Goal: Navigation & Orientation: Find specific page/section

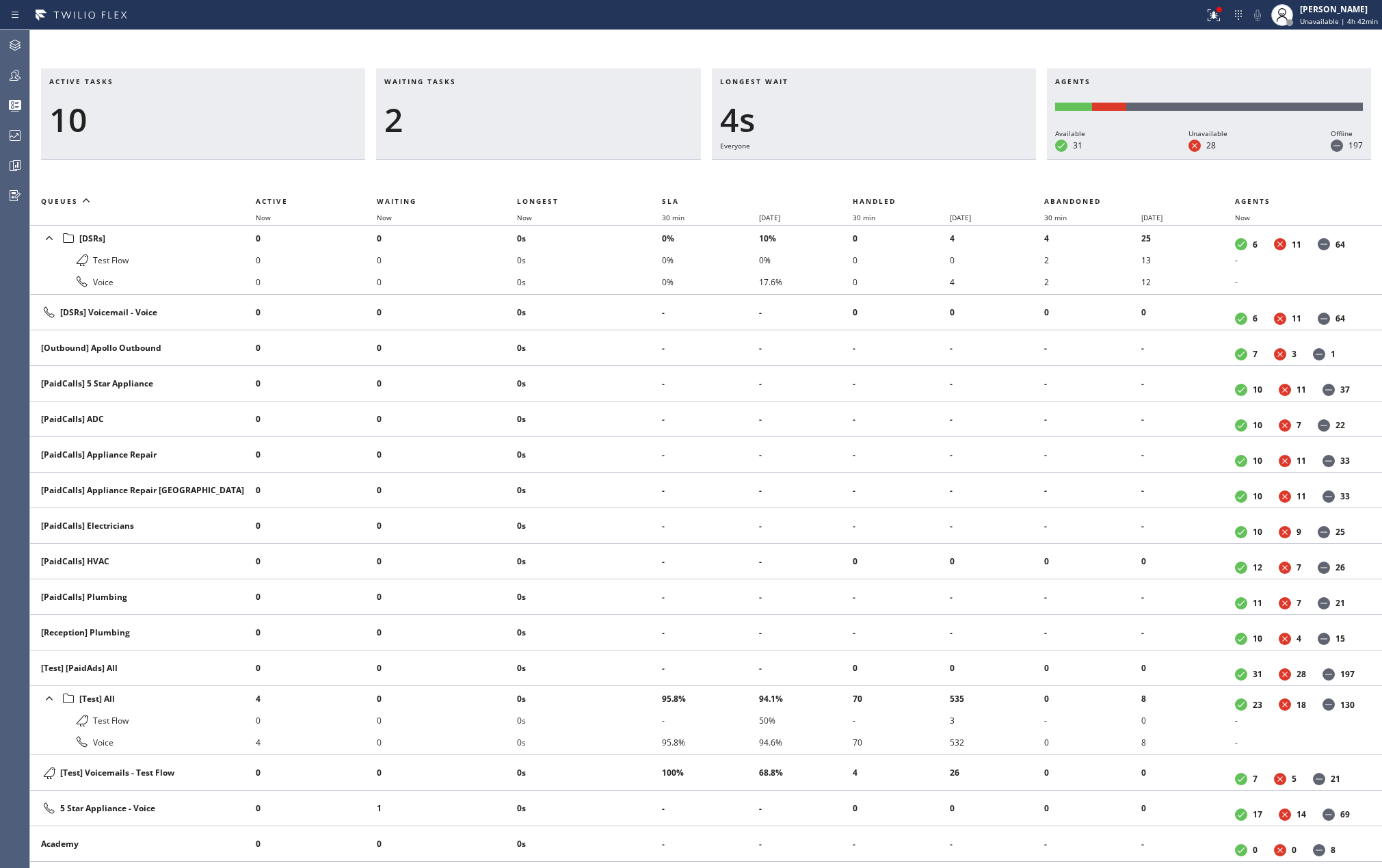
click at [11, 72] on icon at bounding box center [14, 75] width 16 height 16
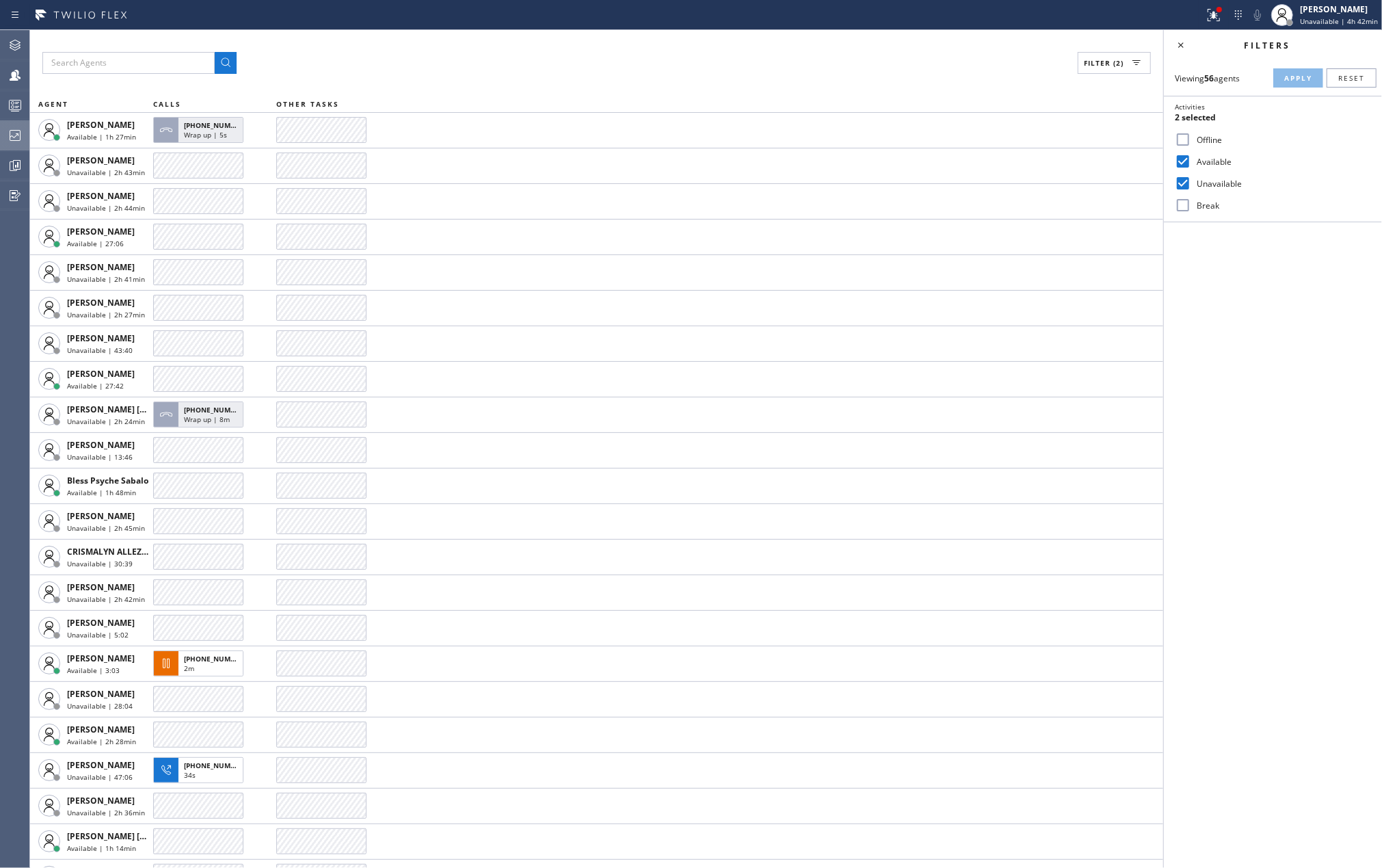
click at [14, 134] on icon at bounding box center [14, 135] width 16 height 16
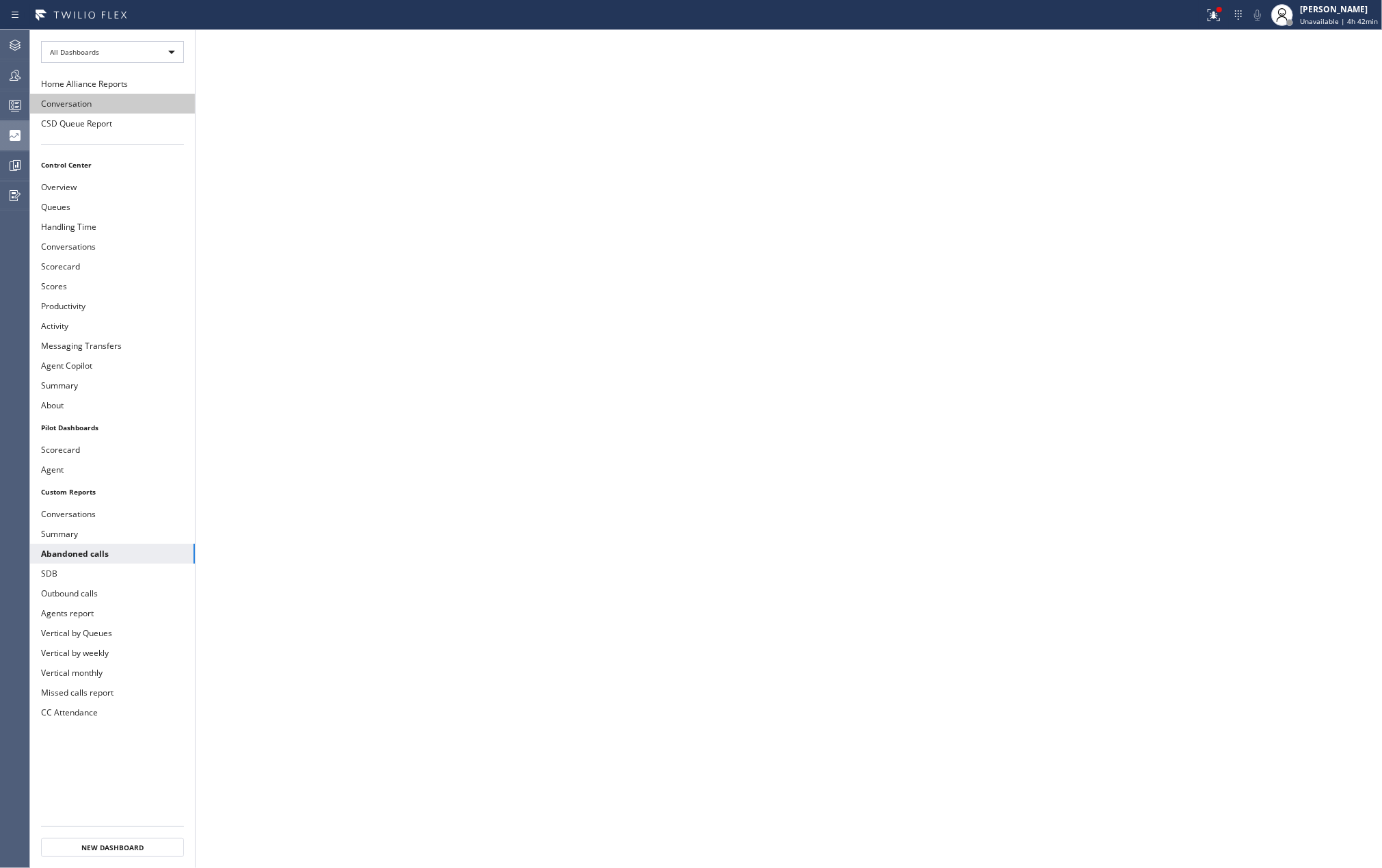
click at [80, 100] on button "Conversation" at bounding box center [112, 103] width 165 height 20
click at [1213, 20] on icon at bounding box center [1214, 14] width 12 height 12
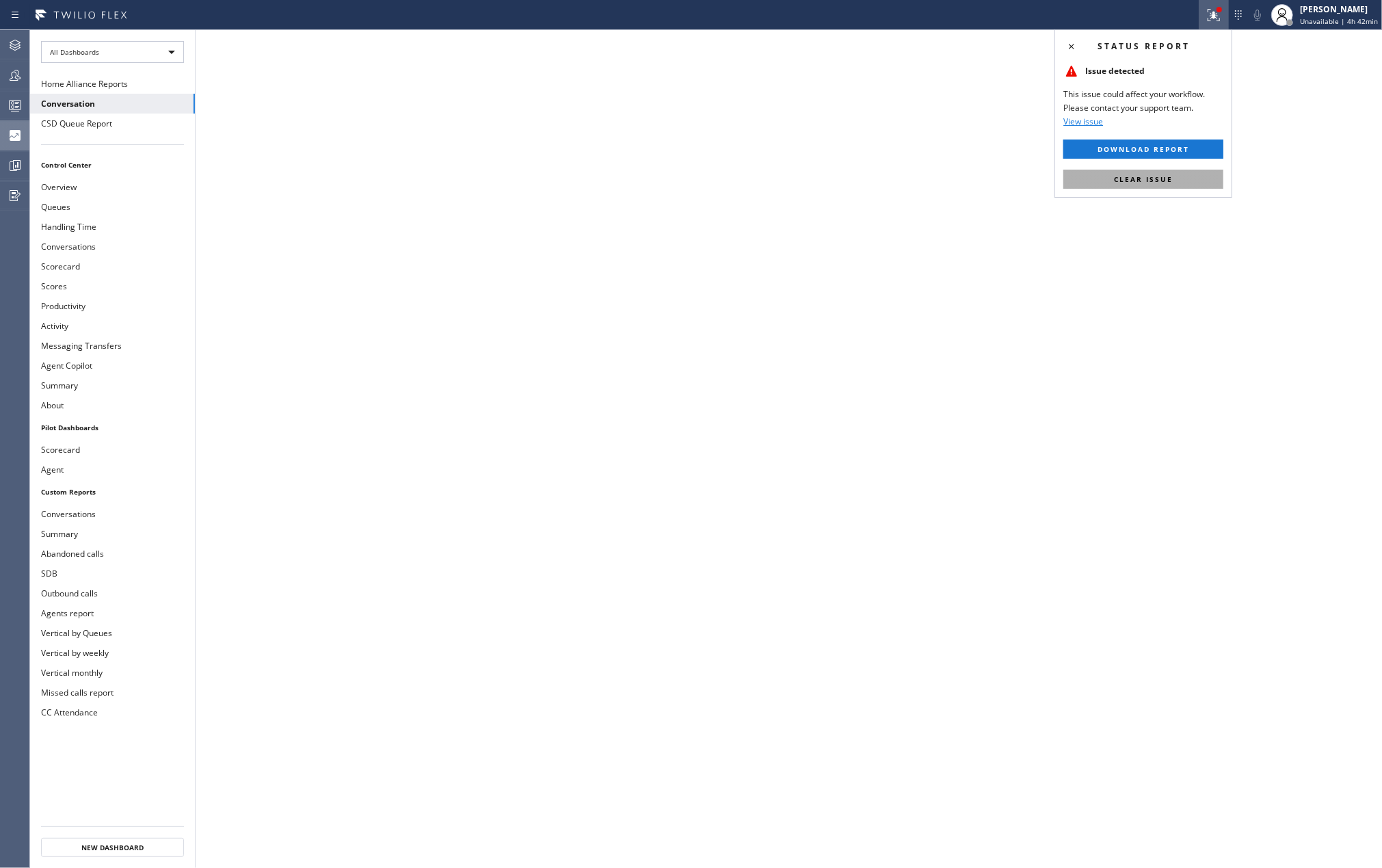
click at [1161, 175] on span "Clear issue" at bounding box center [1143, 180] width 59 height 10
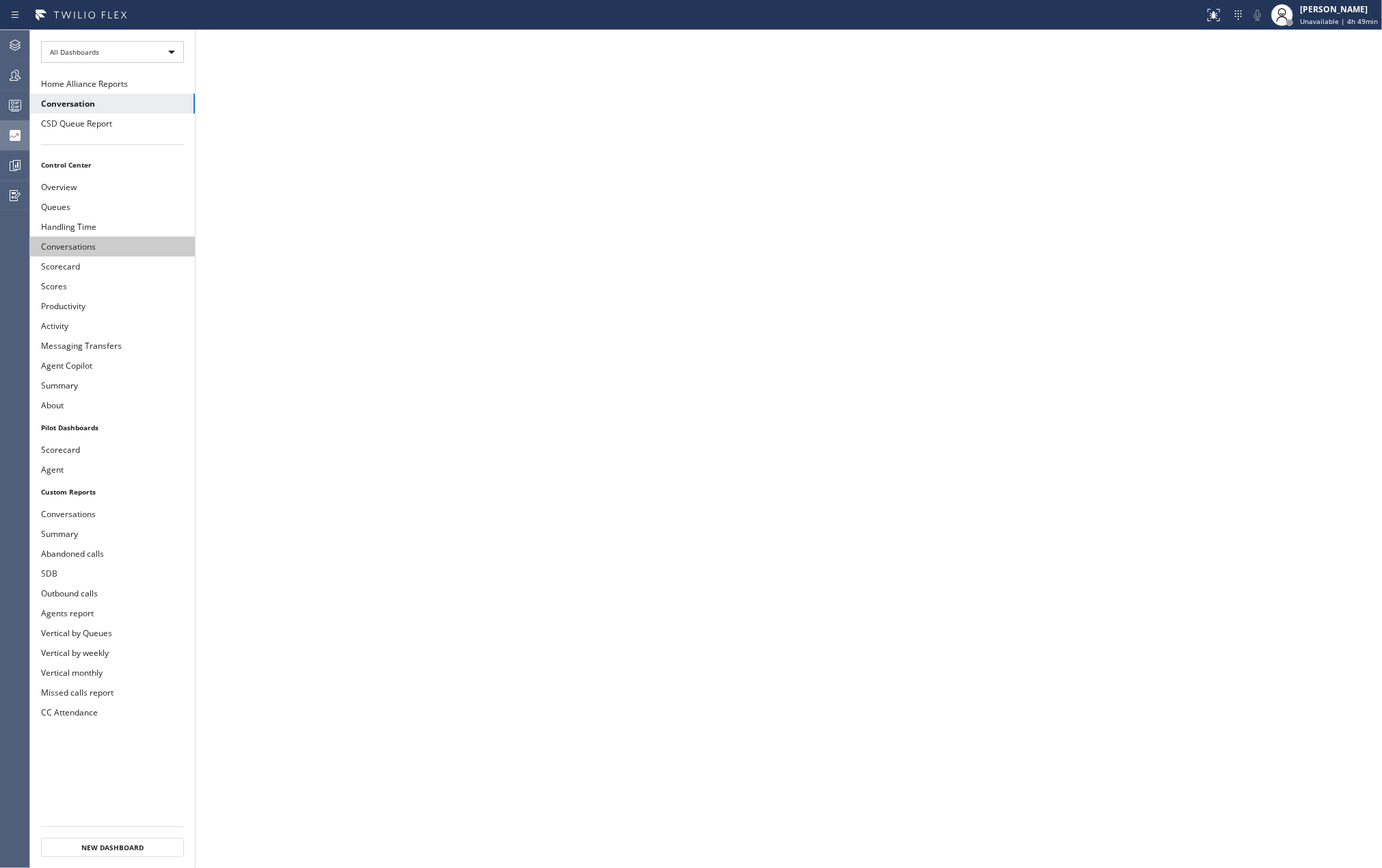
click at [89, 246] on button "Conversations" at bounding box center [112, 246] width 165 height 20
click at [86, 519] on button "Conversations" at bounding box center [112, 514] width 165 height 20
click at [20, 164] on icon at bounding box center [14, 165] width 16 height 16
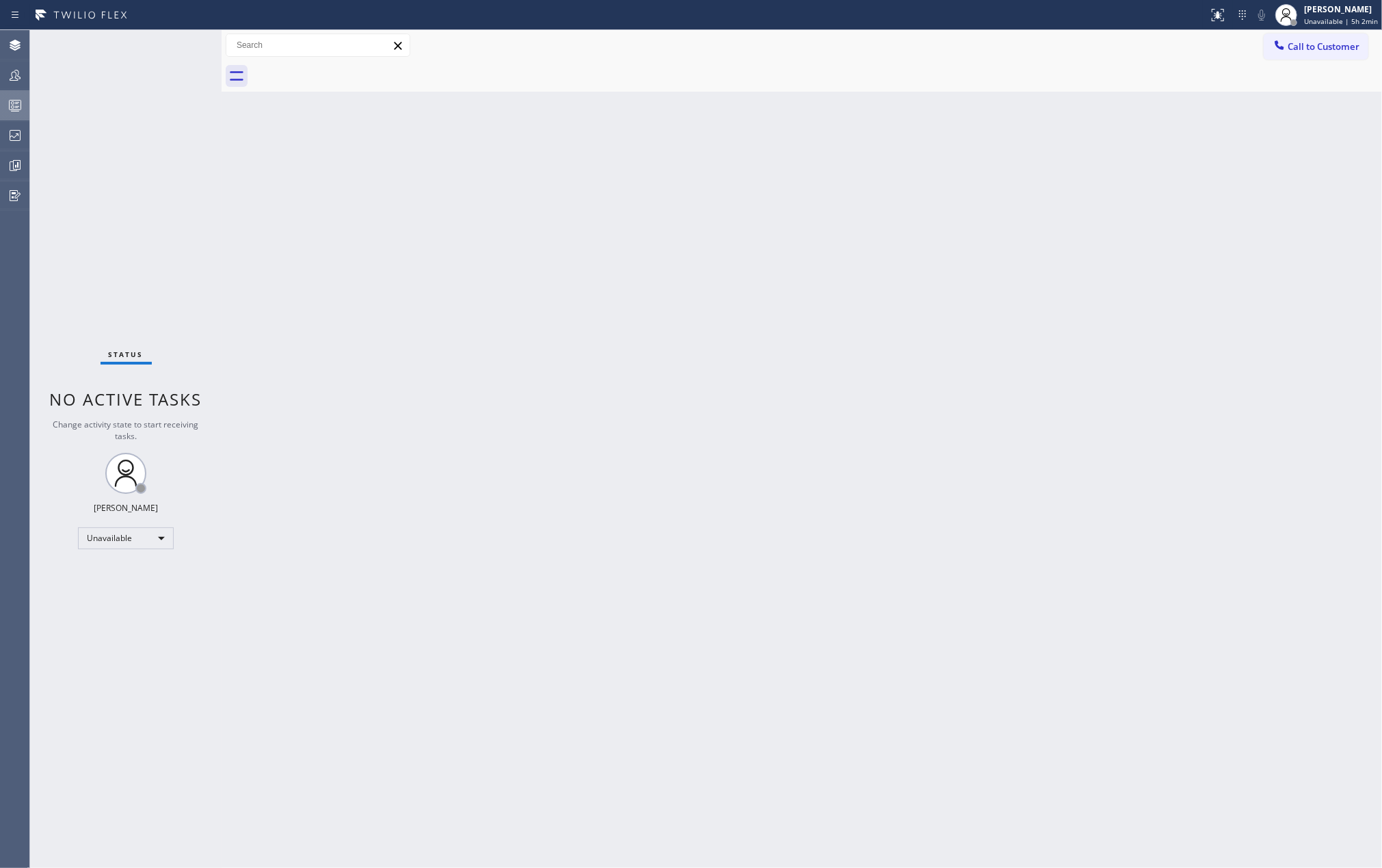
click at [22, 97] on icon at bounding box center [14, 105] width 16 height 16
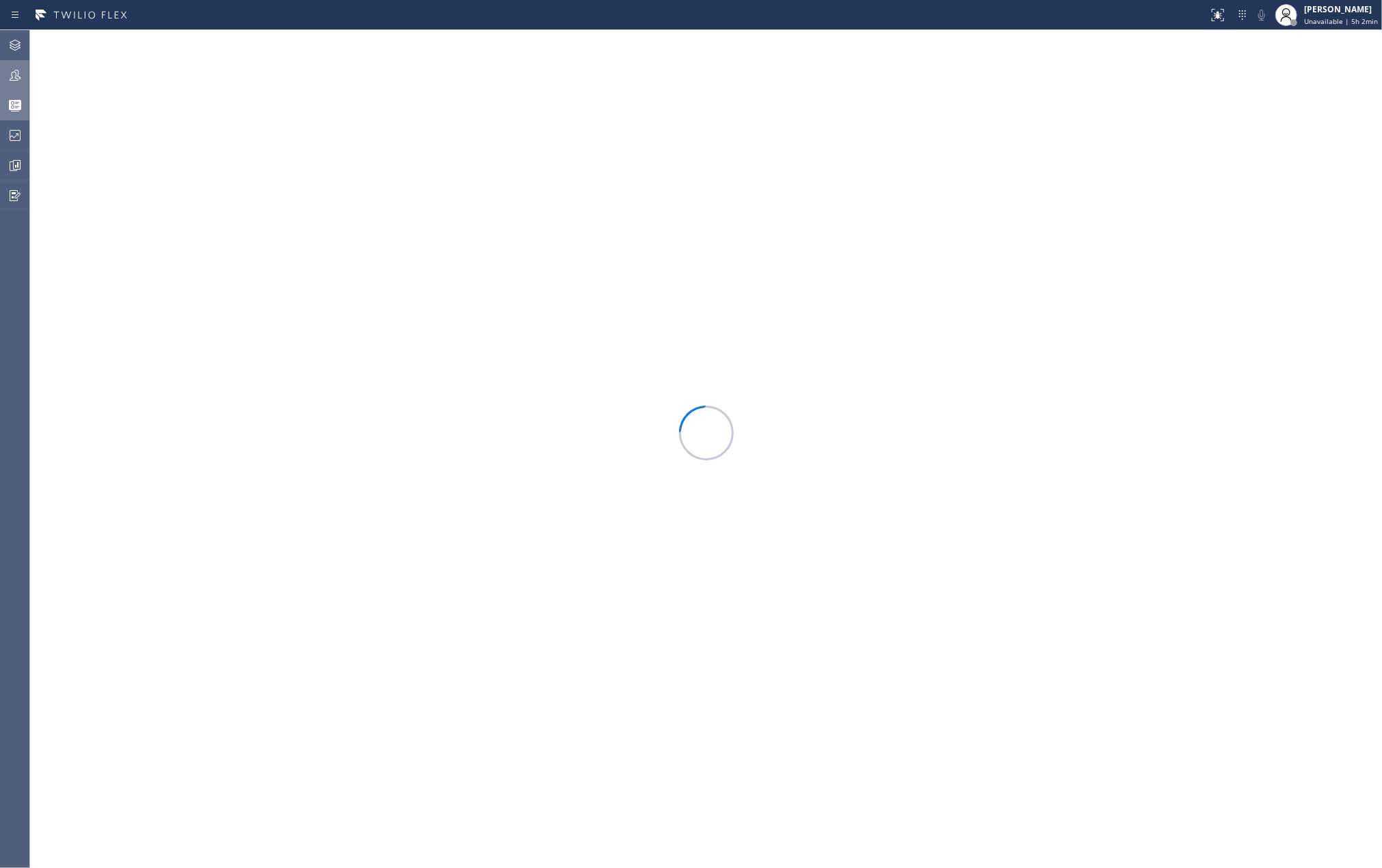
click at [11, 76] on icon at bounding box center [15, 76] width 11 height 11
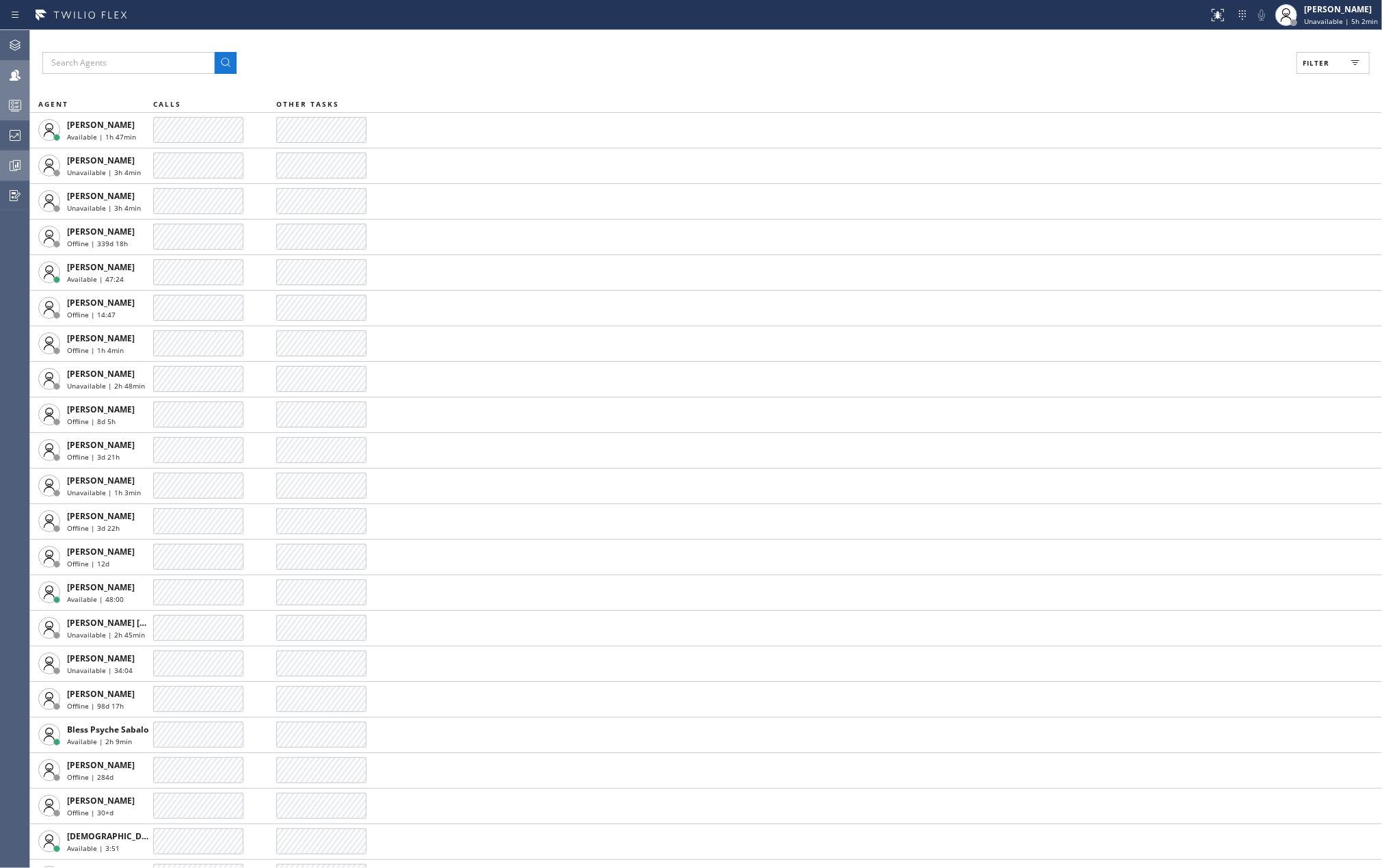
click at [11, 159] on icon at bounding box center [14, 165] width 16 height 16
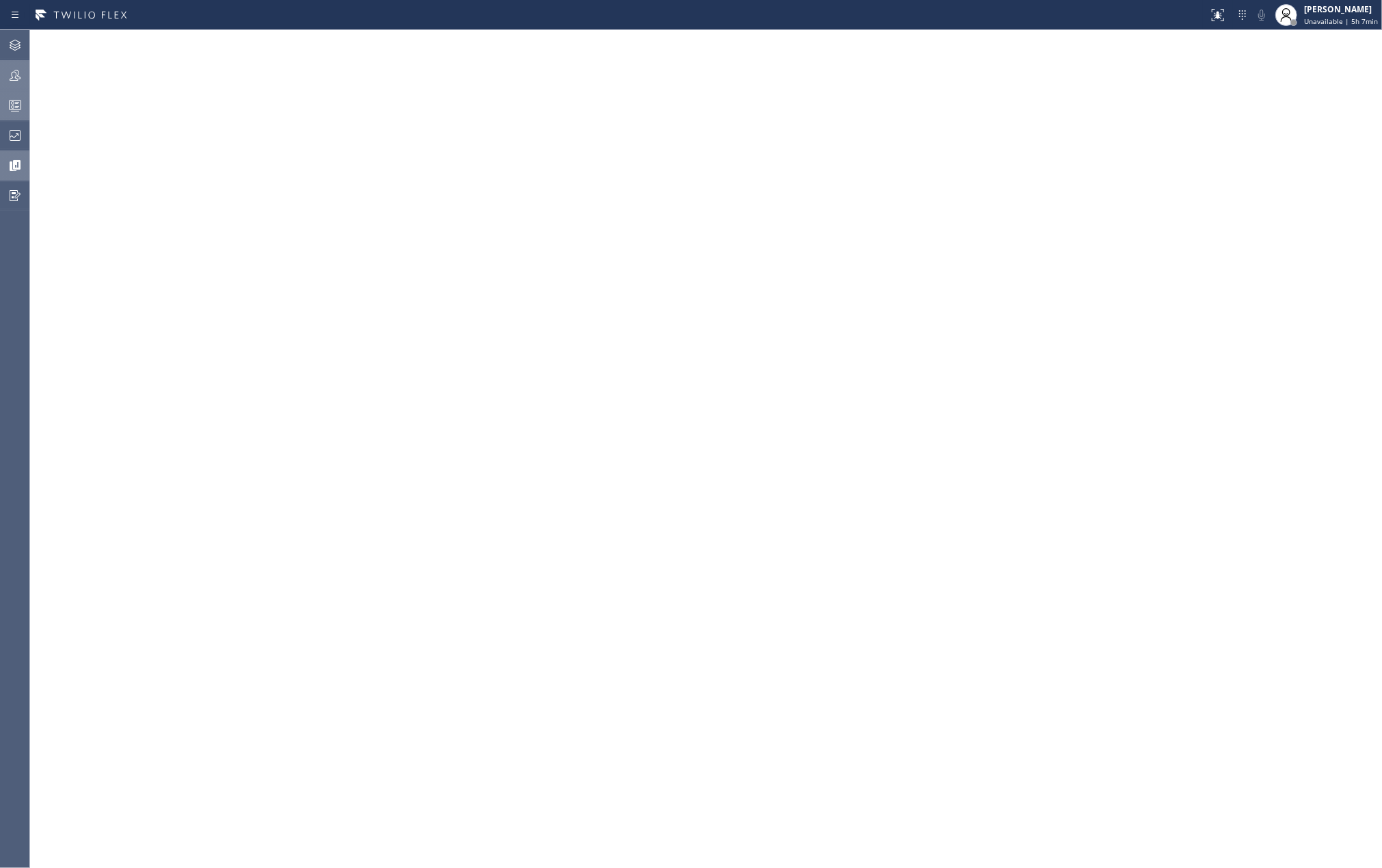
click at [12, 102] on icon at bounding box center [14, 105] width 16 height 16
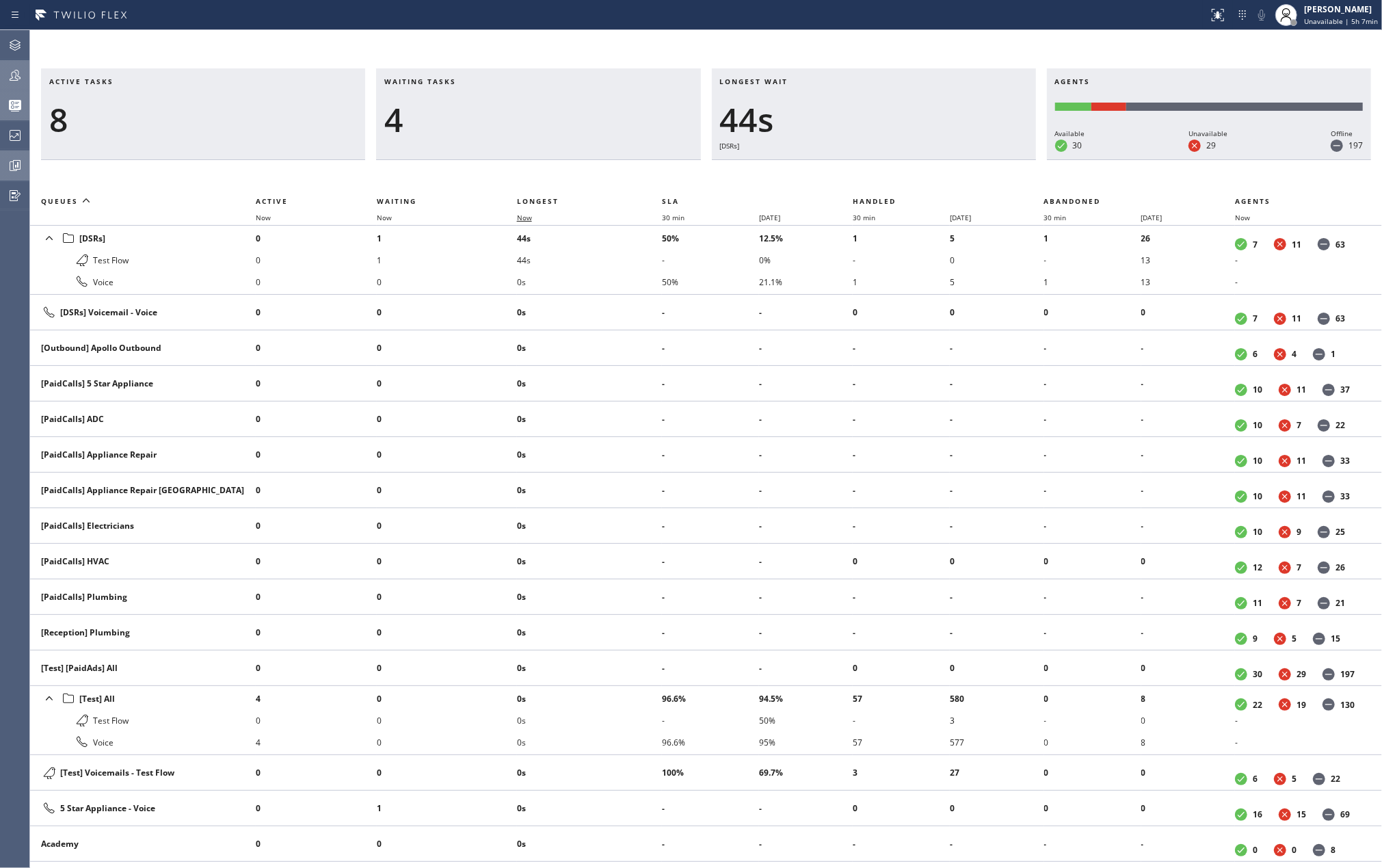
click at [532, 217] on span "Now" at bounding box center [524, 217] width 15 height 10
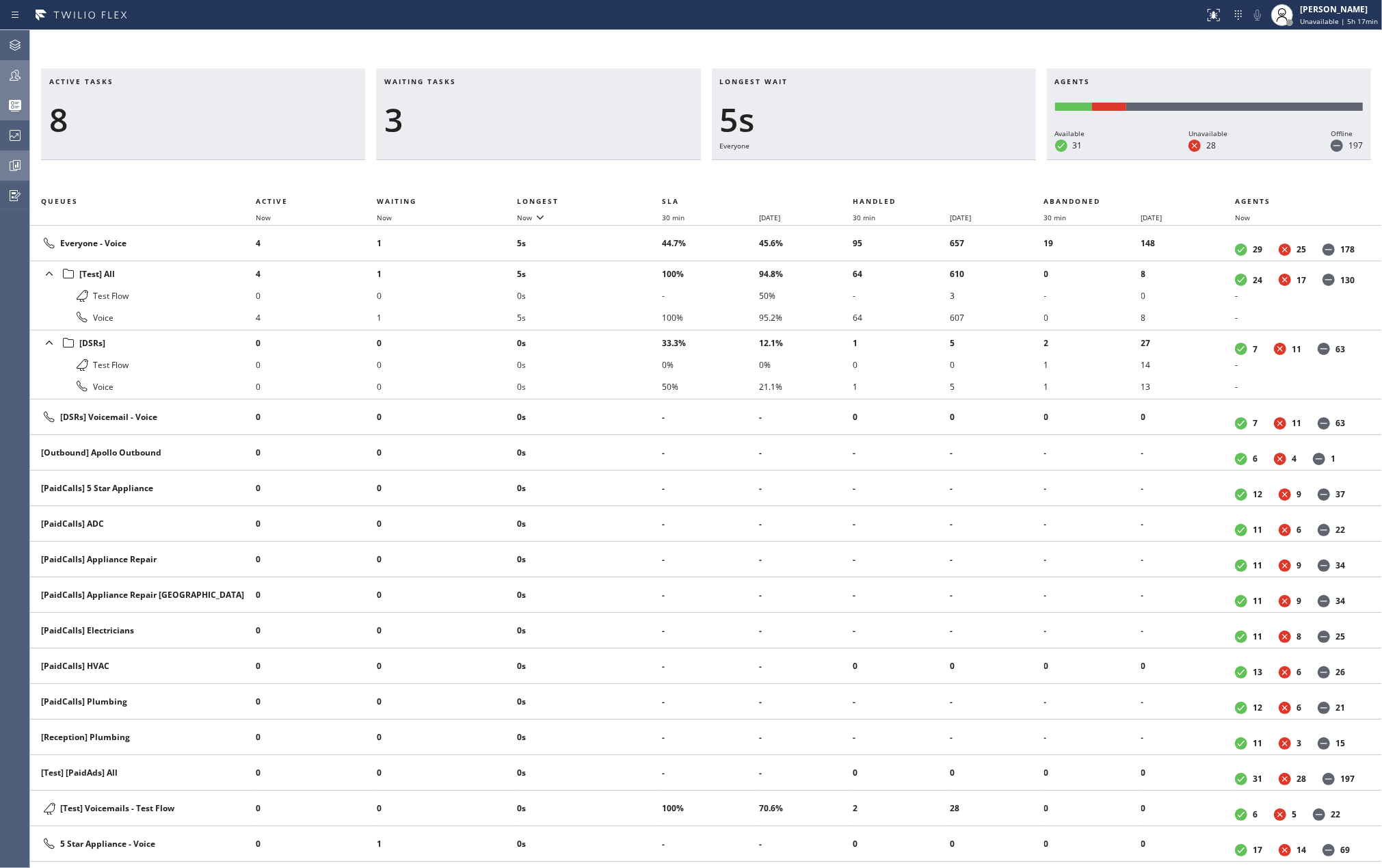
click at [550, 68] on div "Waiting tasks 3" at bounding box center [538, 114] width 325 height 92
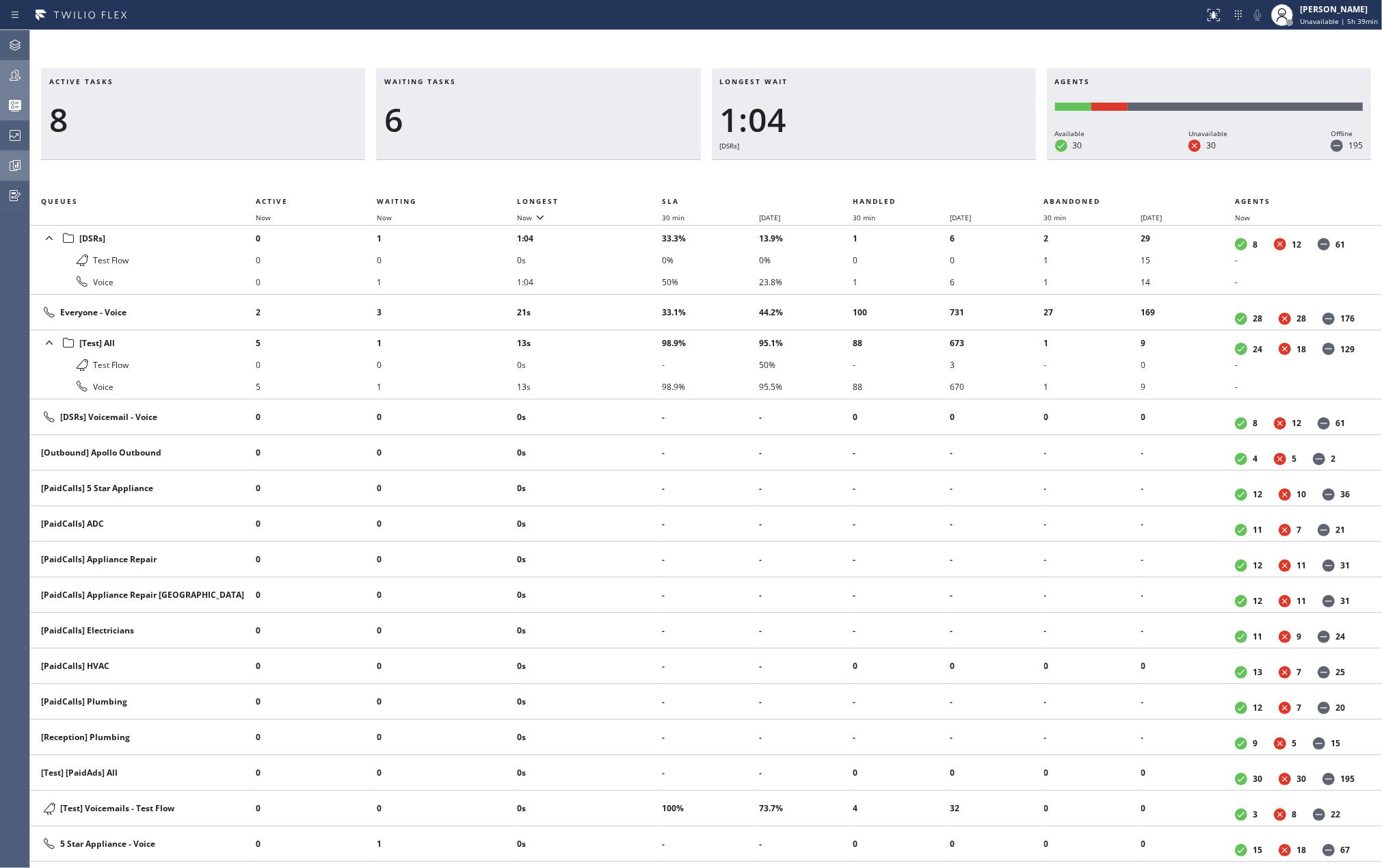
click at [921, 44] on div "Active tasks 8 Waiting tasks 6 Longest wait 1:04 [DSRs] Agents Available 30 Una…" at bounding box center [705, 448] width 1352 height 837
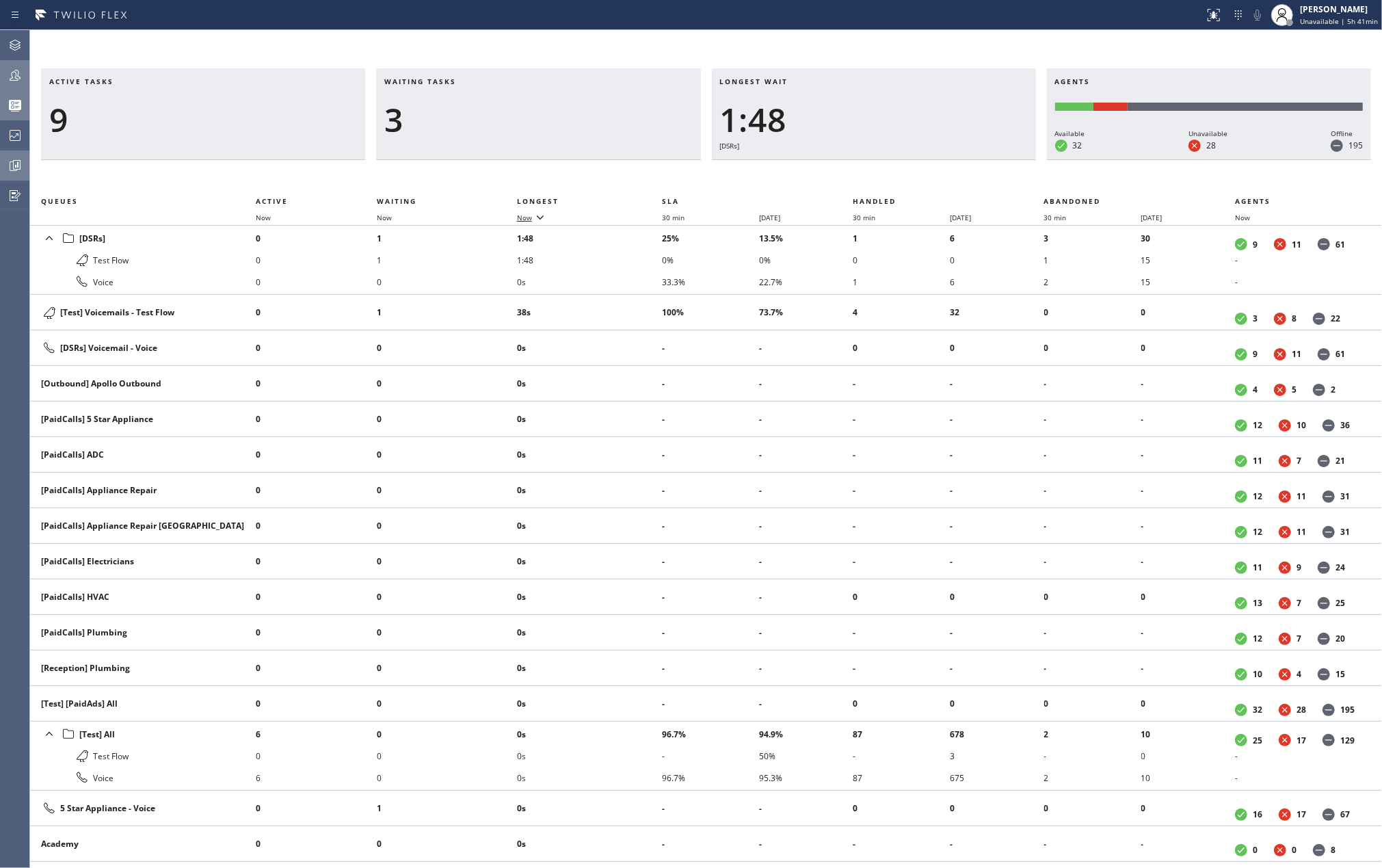
click at [536, 221] on icon at bounding box center [540, 217] width 16 height 16
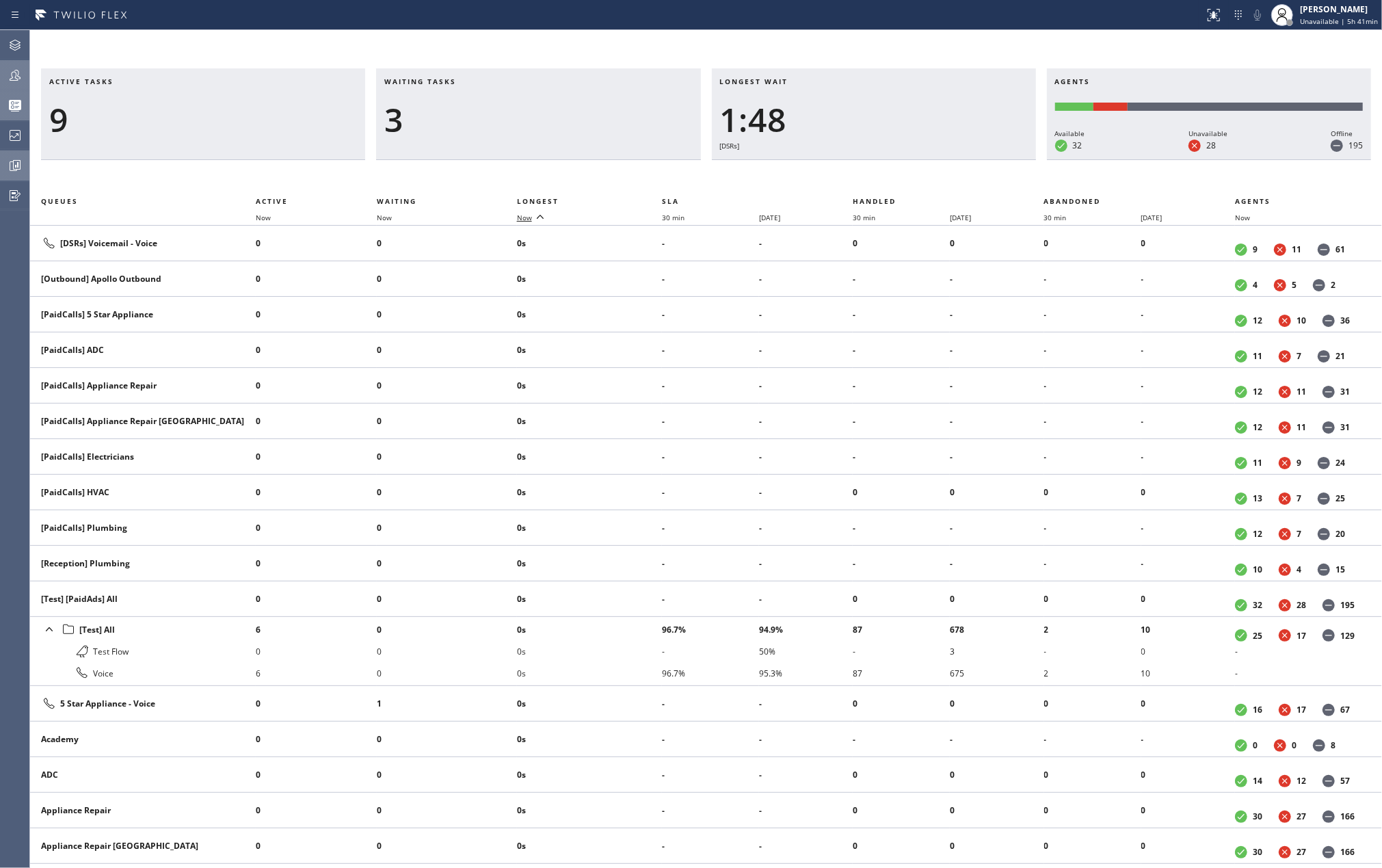
click at [536, 221] on icon at bounding box center [540, 217] width 16 height 16
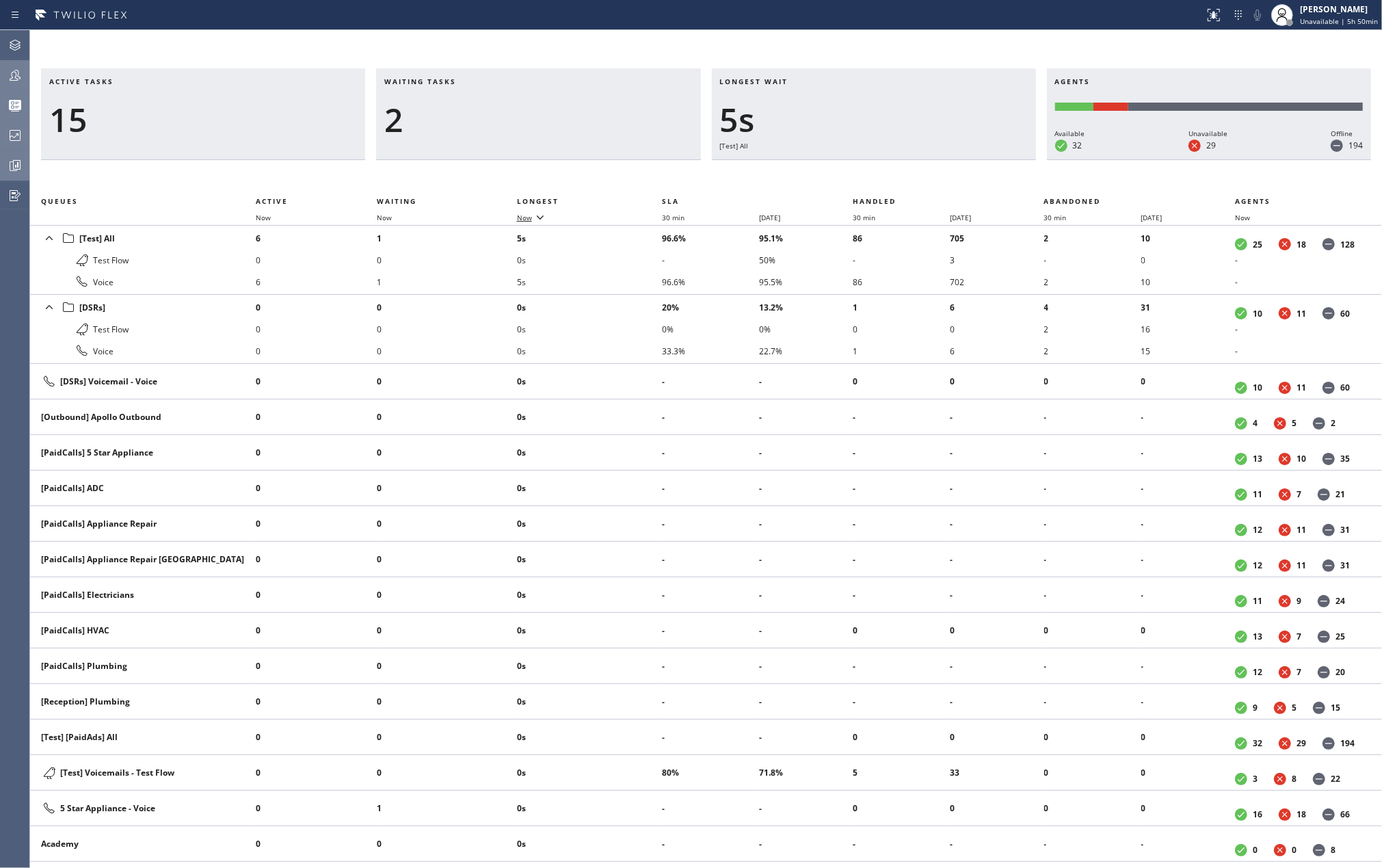
click at [14, 141] on icon at bounding box center [14, 135] width 16 height 16
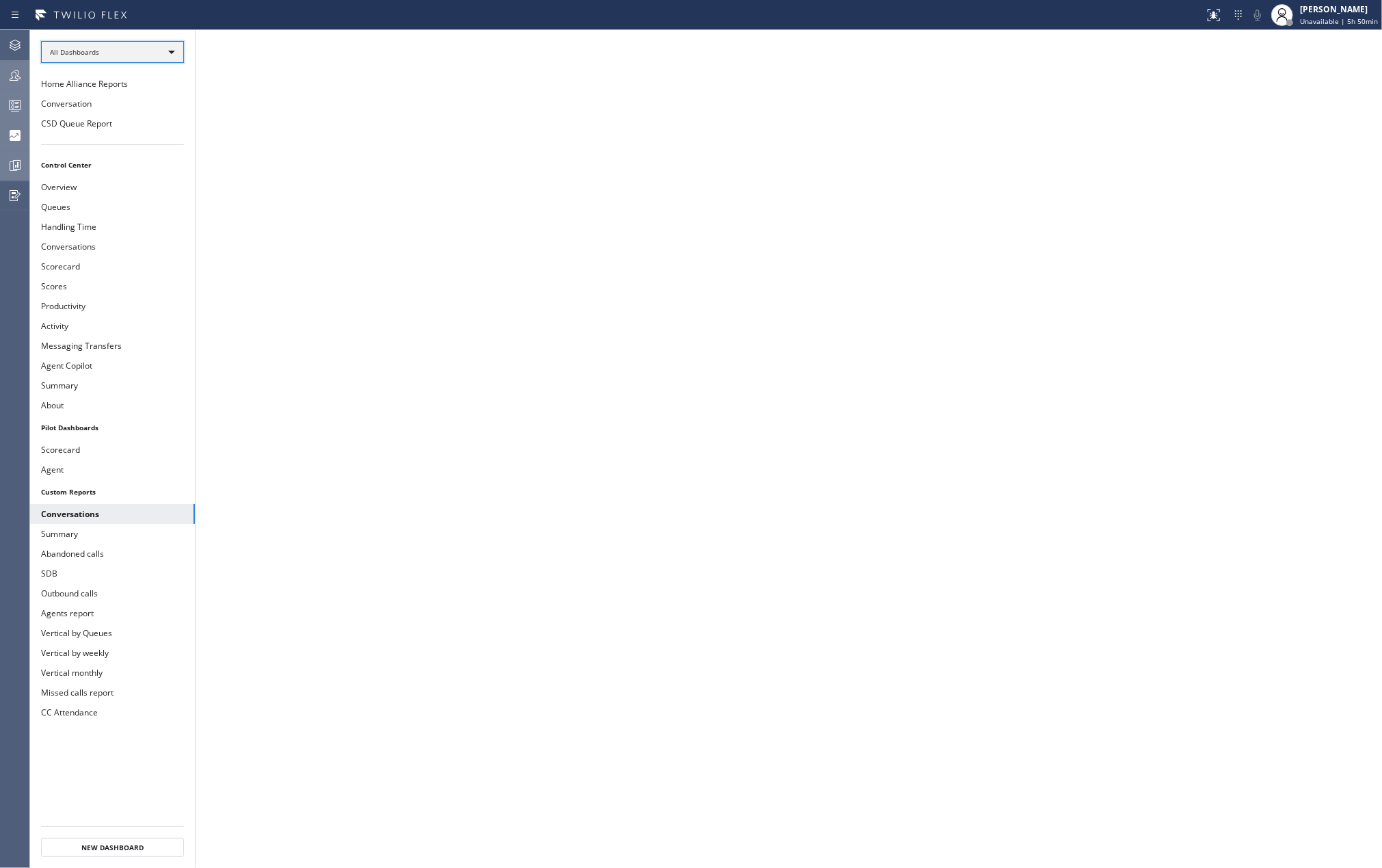
click at [85, 52] on div "All Dashboards" at bounding box center [112, 52] width 143 height 22
click at [90, 71] on li "All Dashboards" at bounding box center [111, 72] width 139 height 16
click at [108, 471] on button "Agent" at bounding box center [112, 469] width 165 height 20
click at [14, 99] on icon at bounding box center [14, 105] width 16 height 16
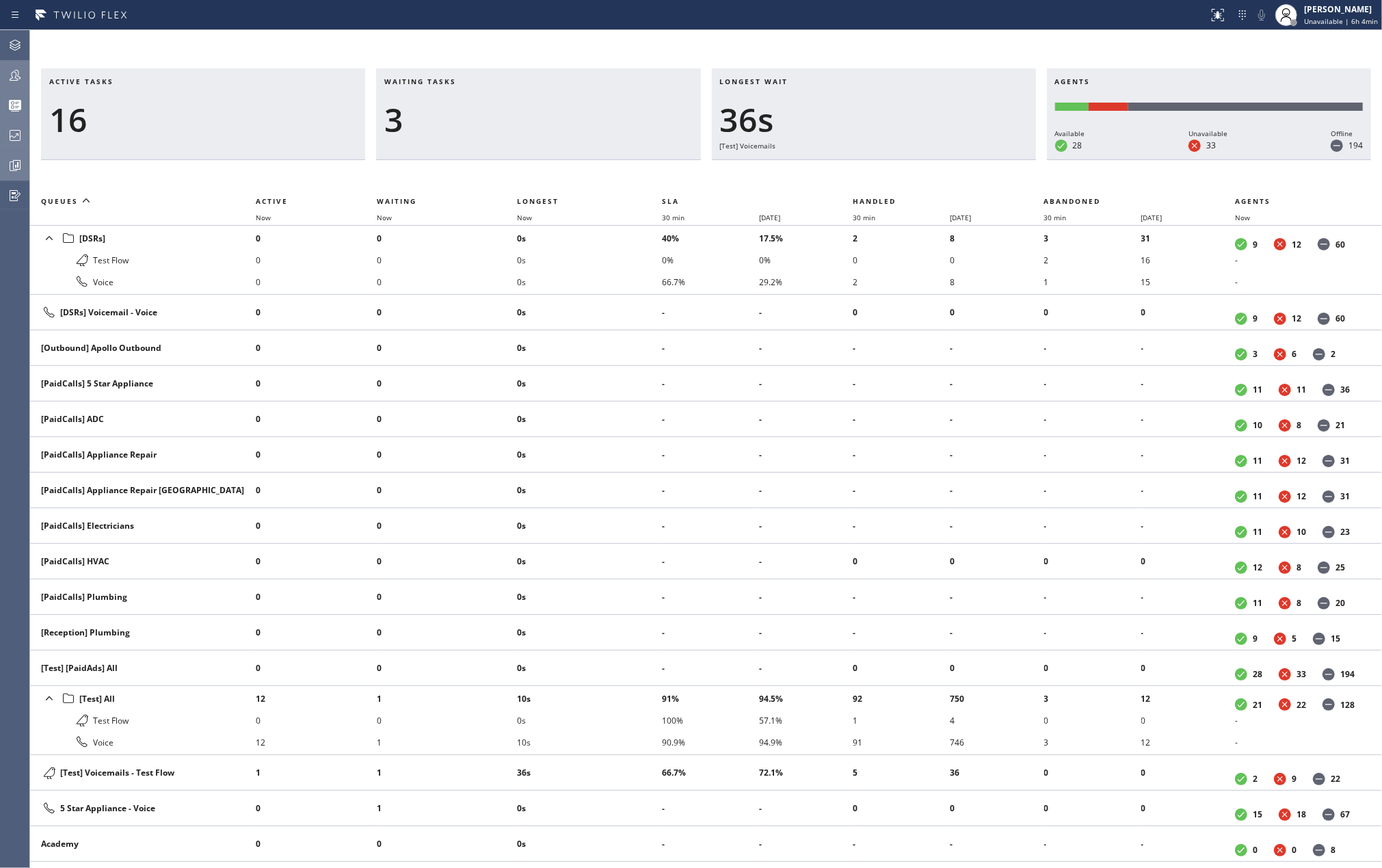
click at [17, 162] on icon at bounding box center [17, 164] width 3 height 6
